Goal: Task Accomplishment & Management: Complete application form

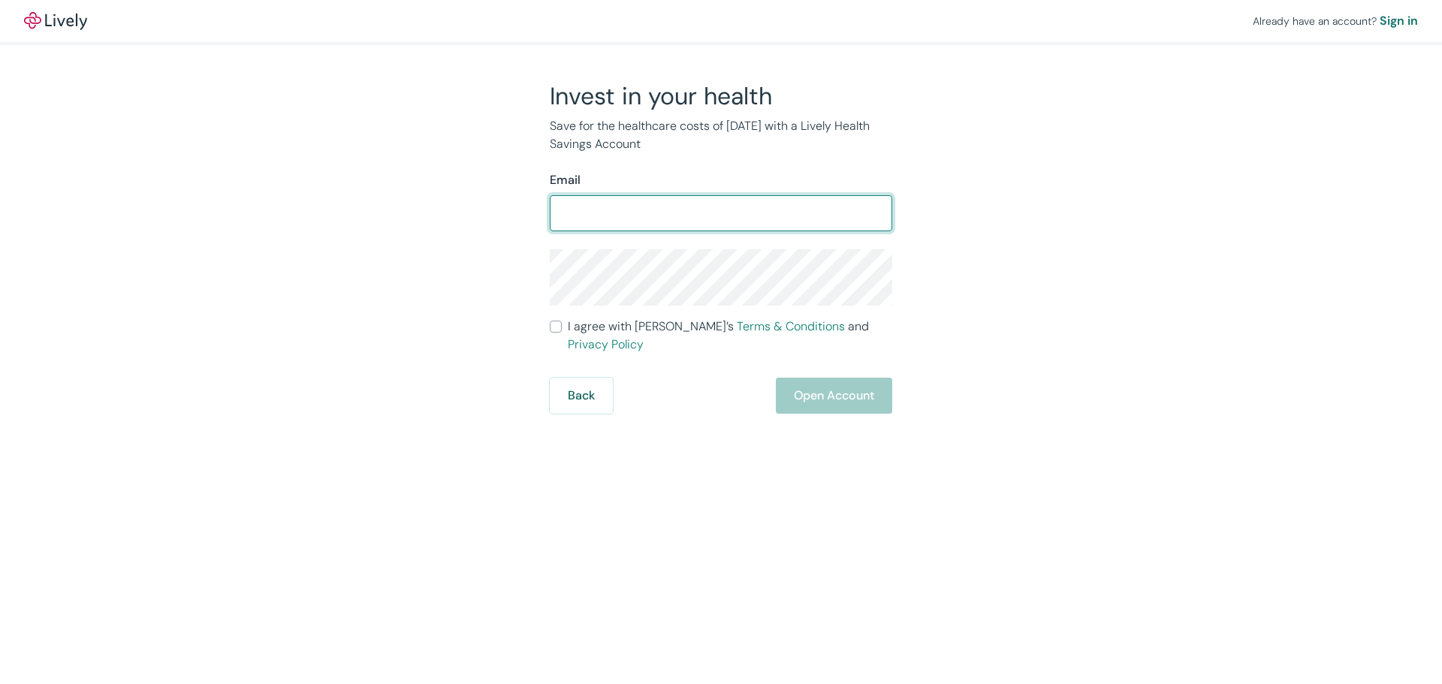
click at [563, 212] on input "Email" at bounding box center [721, 213] width 342 height 30
click at [582, 207] on input "Email" at bounding box center [721, 213] width 342 height 30
type input "[EMAIL_ADDRESS][DOMAIN_NAME]"
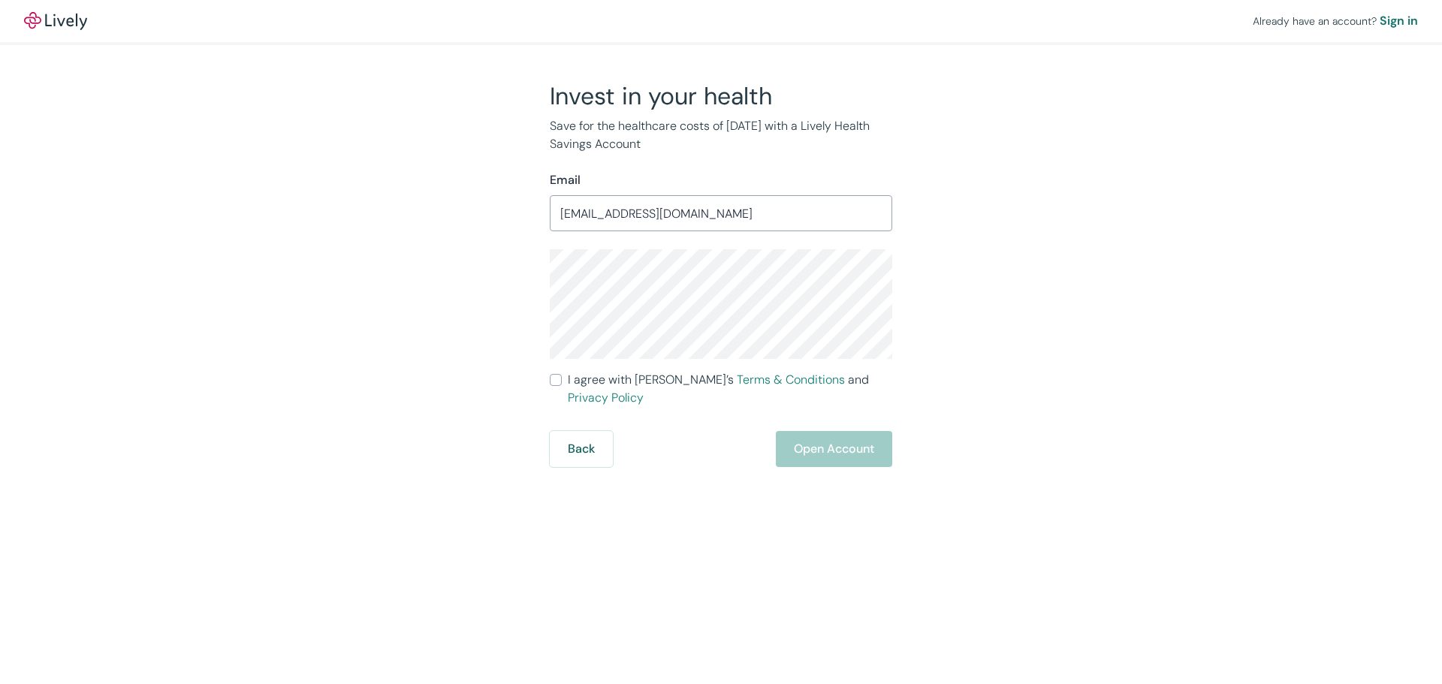
click at [981, 285] on div "Invest in your health Save for the healthcare costs of [DATE] with a Lively Hea…" at bounding box center [711, 274] width 721 height 386
click at [553, 380] on input "I agree with Lively’s Terms & Conditions and Privacy Policy" at bounding box center [556, 380] width 12 height 12
checkbox input "true"
click at [825, 432] on button "Open Account" at bounding box center [834, 449] width 116 height 36
